Goal: Task Accomplishment & Management: Use online tool/utility

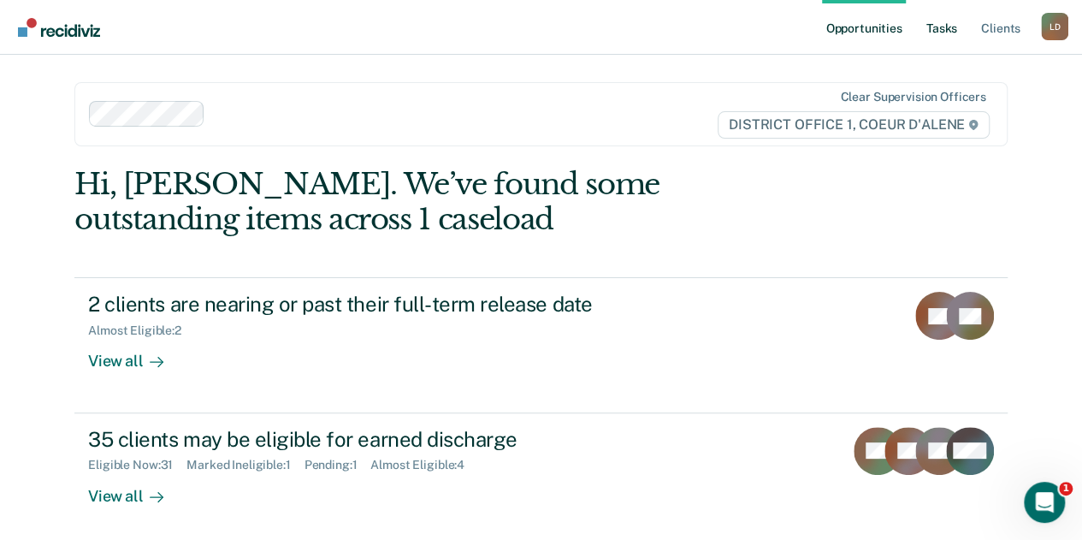
click at [938, 28] on link "Tasks" at bounding box center [942, 27] width 38 height 55
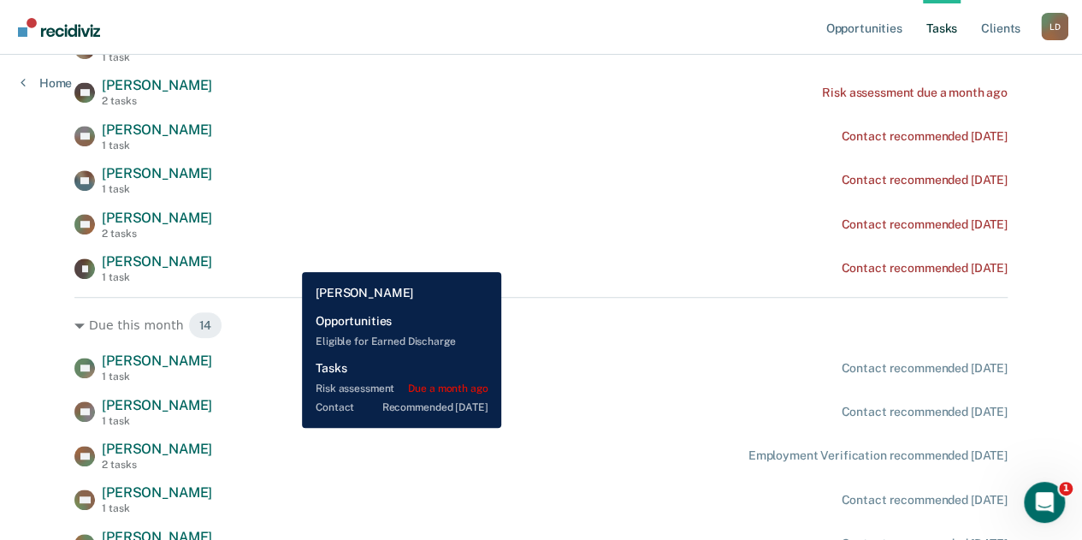
scroll to position [428, 0]
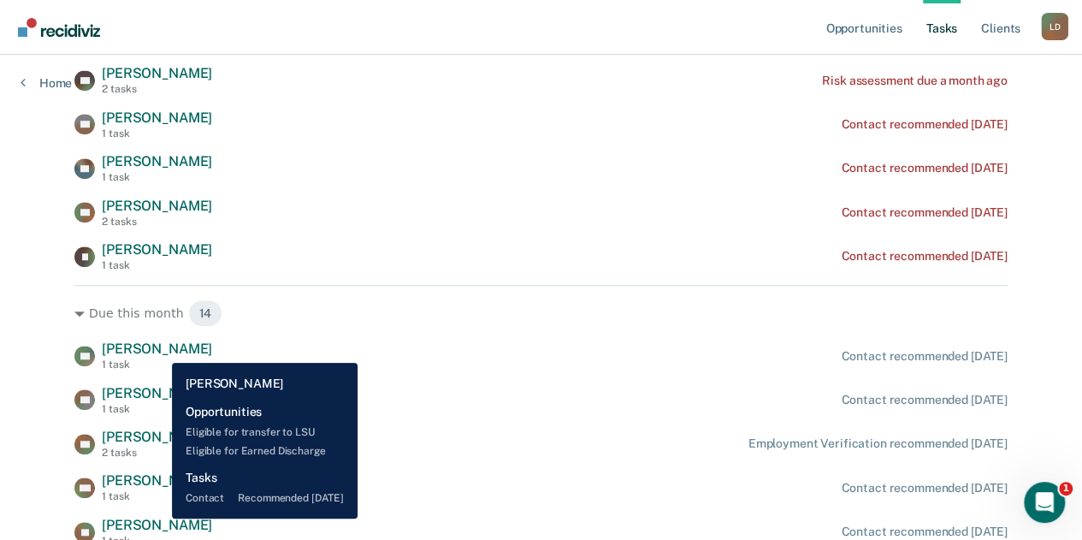
click at [159, 349] on span "[PERSON_NAME]" at bounding box center [157, 348] width 110 height 16
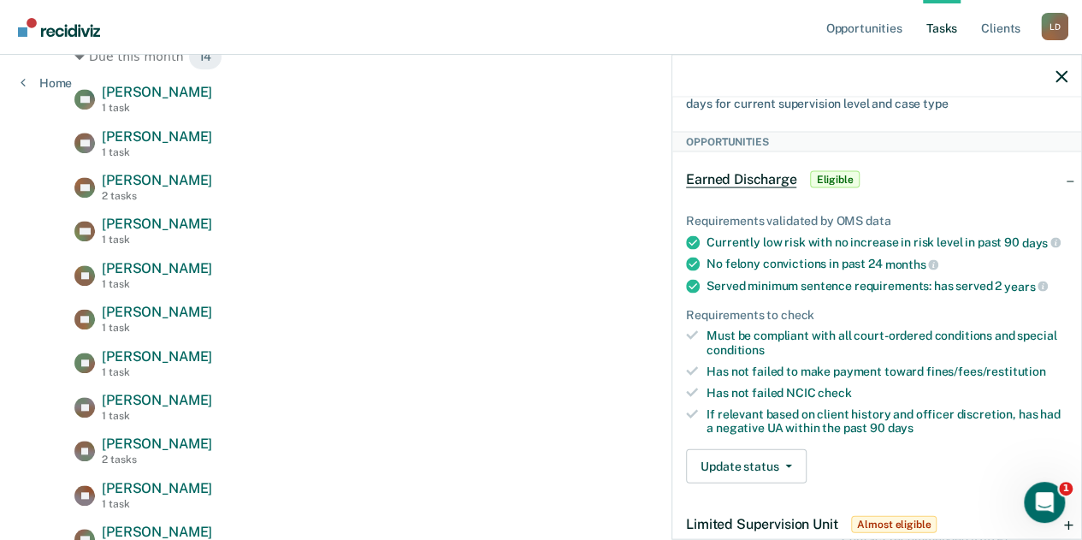
scroll to position [0, 0]
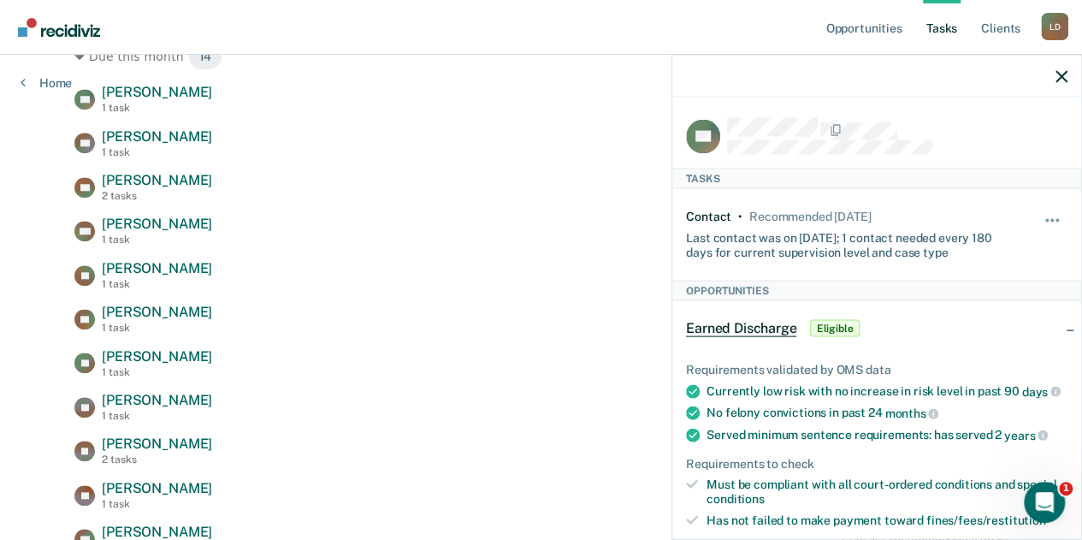
click at [828, 329] on span "Eligible" at bounding box center [834, 328] width 49 height 17
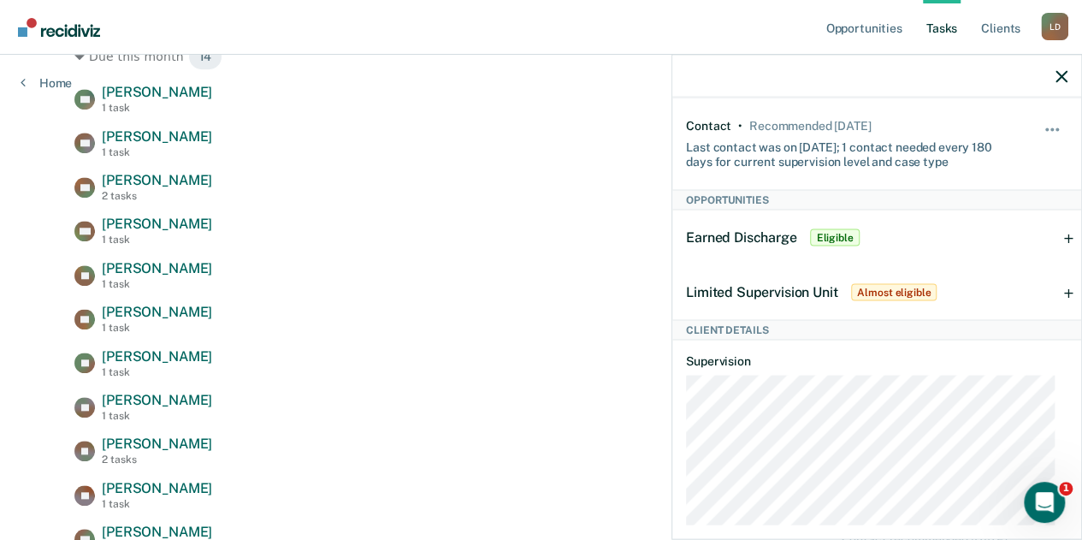
scroll to position [86, 0]
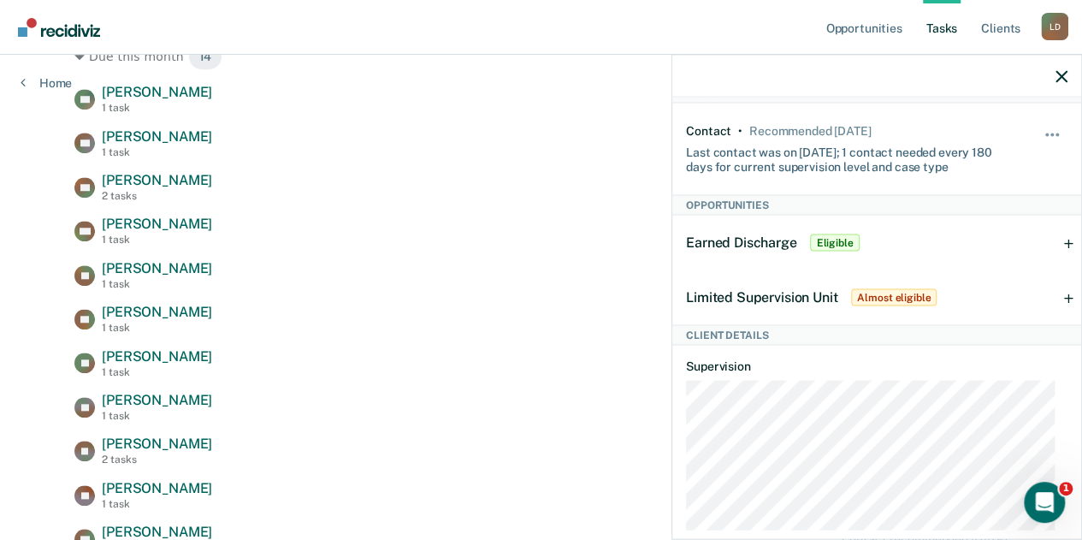
click at [882, 293] on span "Almost eligible" at bounding box center [894, 297] width 86 height 17
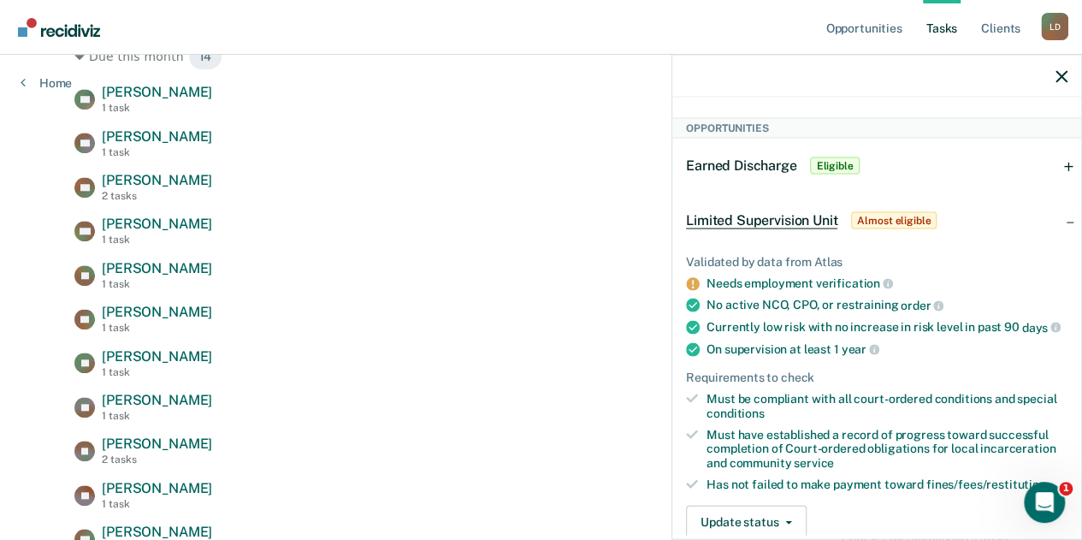
scroll to position [0, 0]
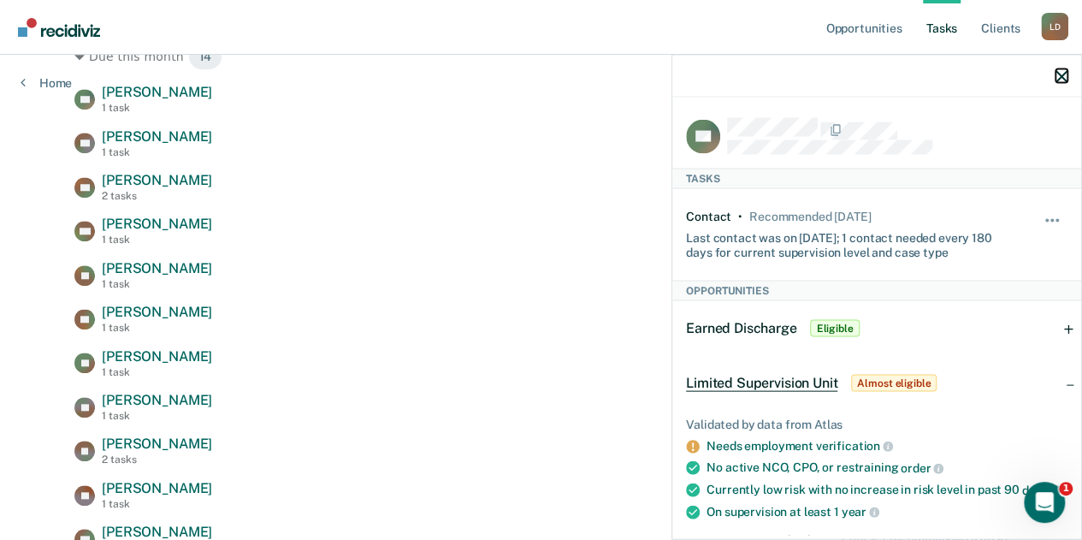
click at [1061, 71] on icon "button" at bounding box center [1061, 76] width 12 height 12
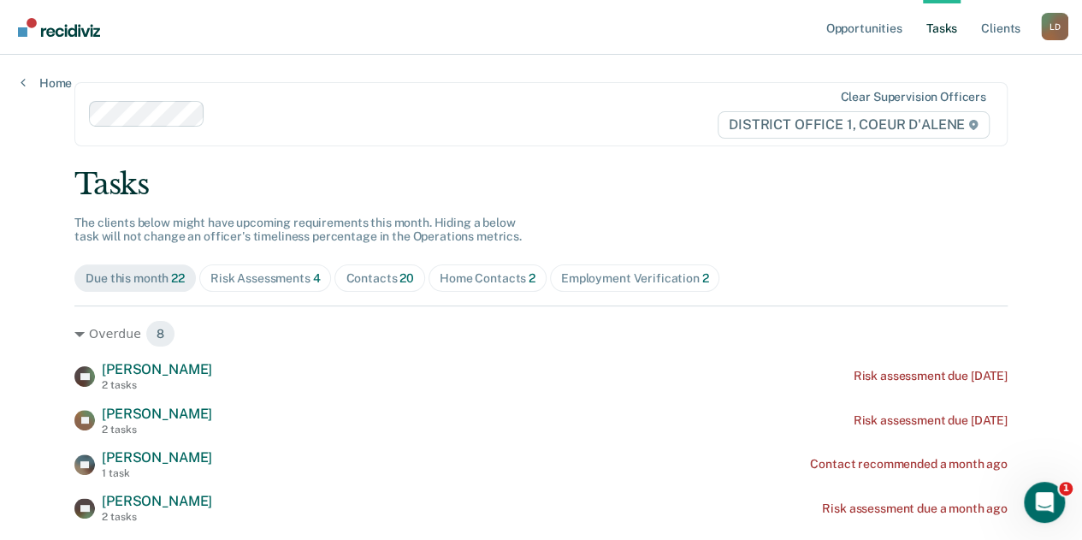
click at [121, 282] on div "Due this month 22" at bounding box center [135, 278] width 99 height 15
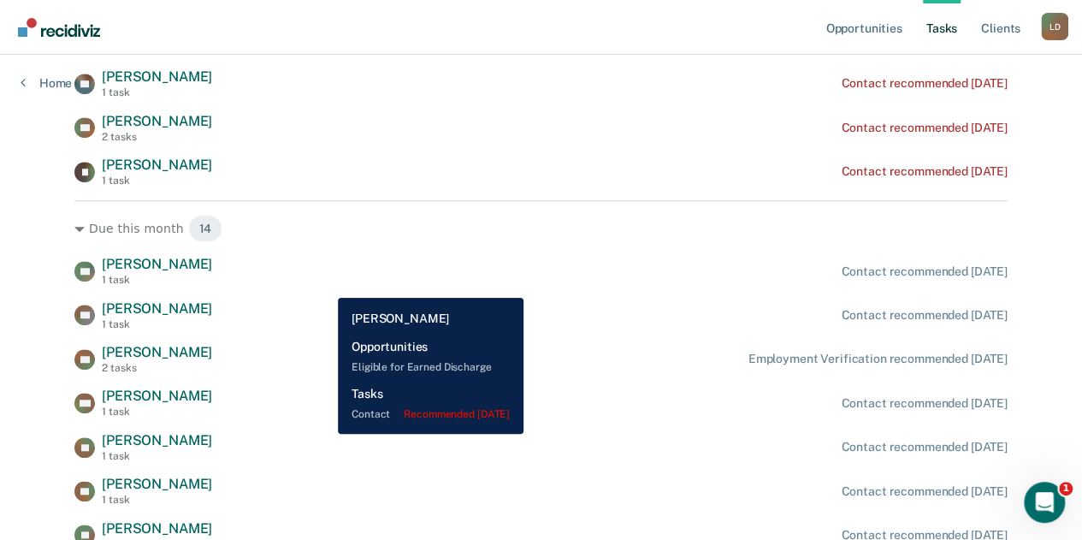
scroll to position [513, 0]
